Goal: Information Seeking & Learning: Learn about a topic

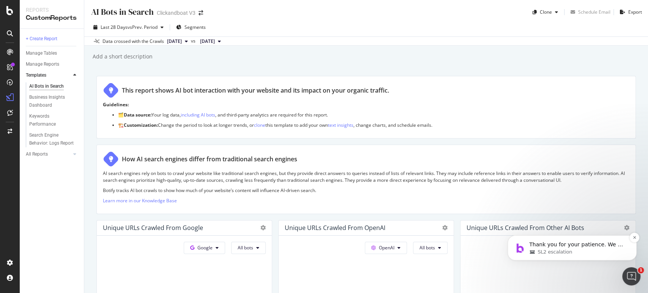
click at [594, 249] on p "Thank you for your patience. We will try to get back to you as soon as possible." at bounding box center [578, 245] width 98 height 8
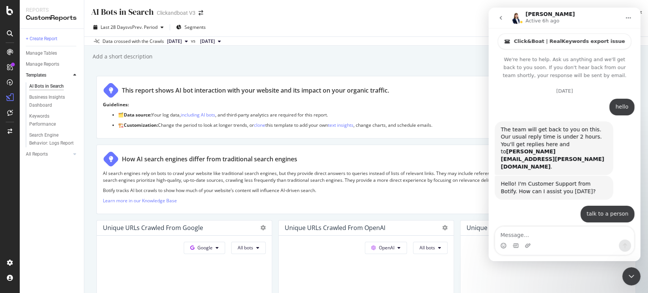
scroll to position [1, 0]
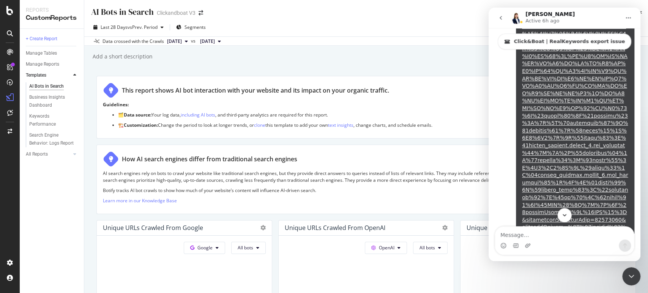
click at [566, 213] on icon "Scroll to bottom" at bounding box center [564, 215] width 7 height 7
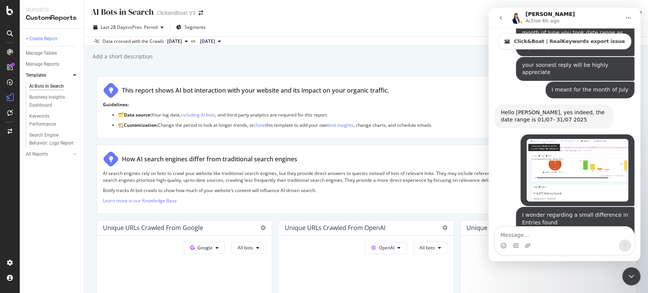
scroll to position [2112, 0]
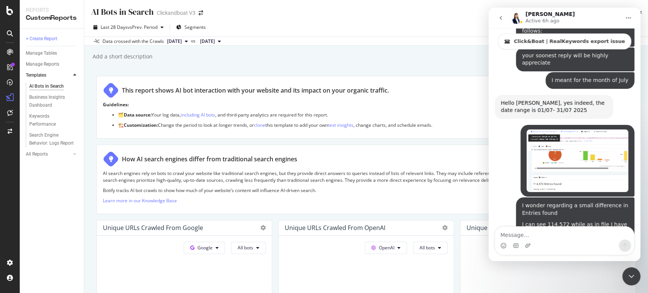
click at [633, 278] on icon "Close Intercom Messenger" at bounding box center [631, 276] width 9 height 9
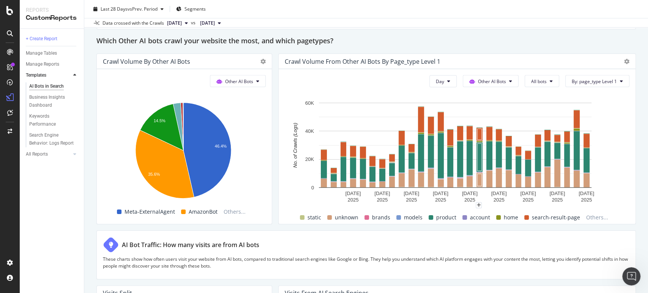
scroll to position [1297, 0]
